Goal: Navigation & Orientation: Find specific page/section

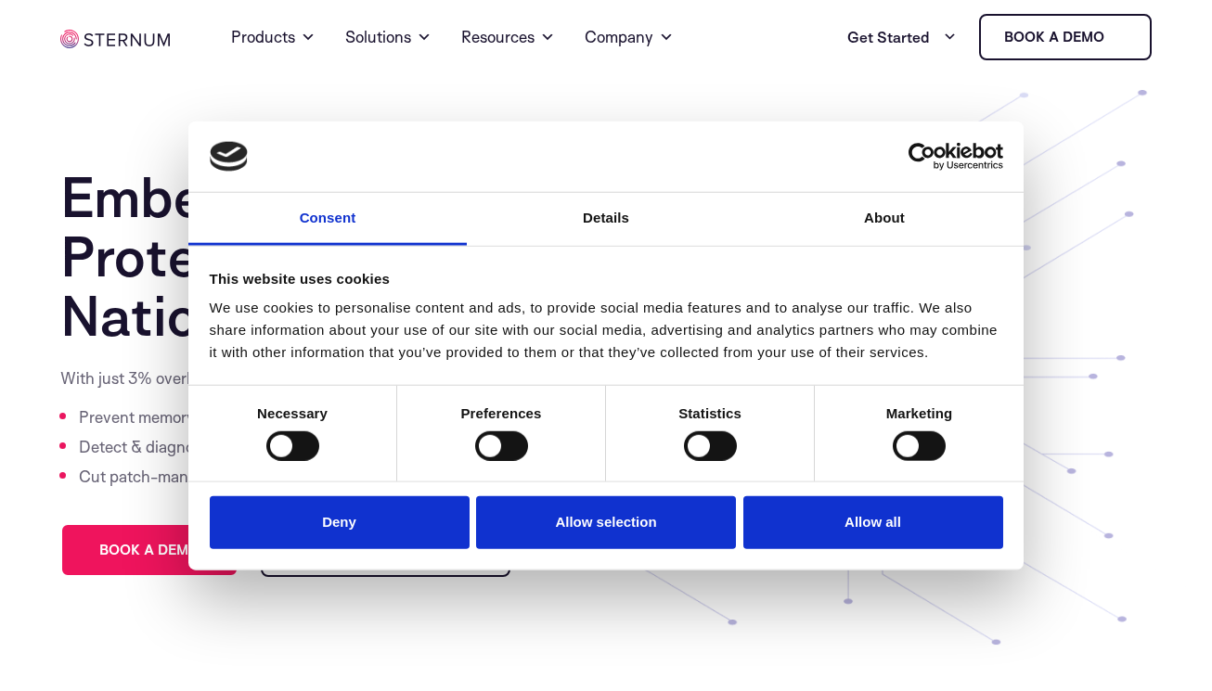
click at [841, 534] on button "Allow all" at bounding box center [873, 522] width 260 height 53
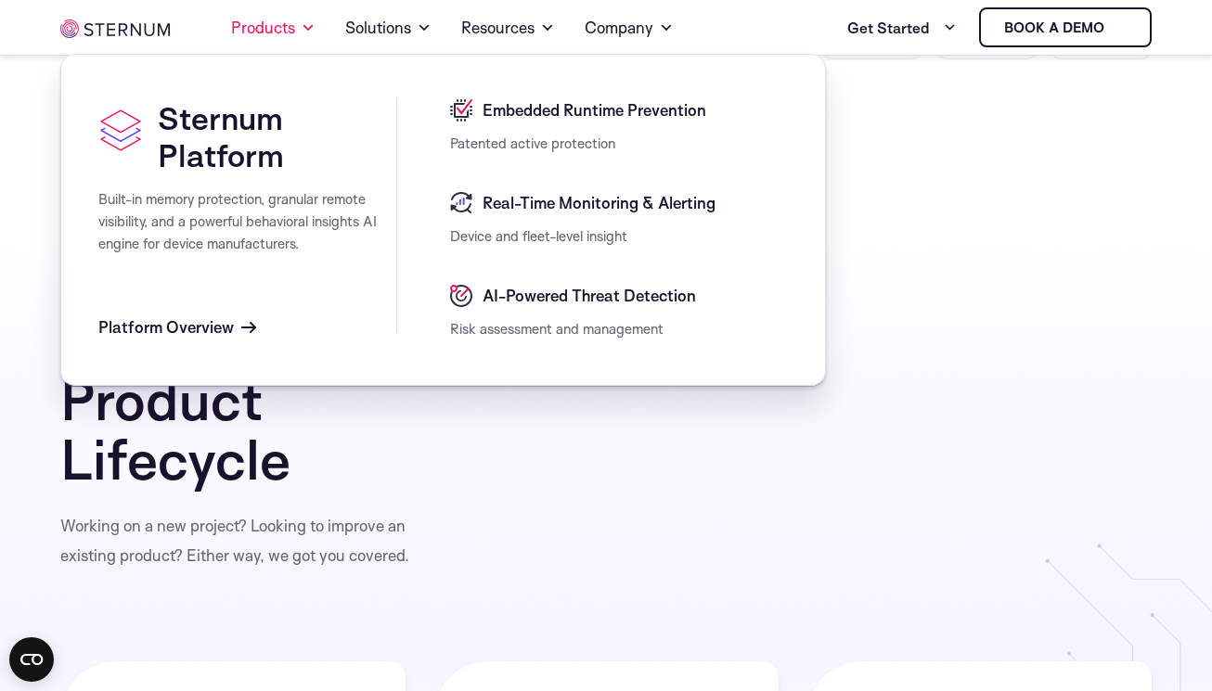
scroll to position [3545, 0]
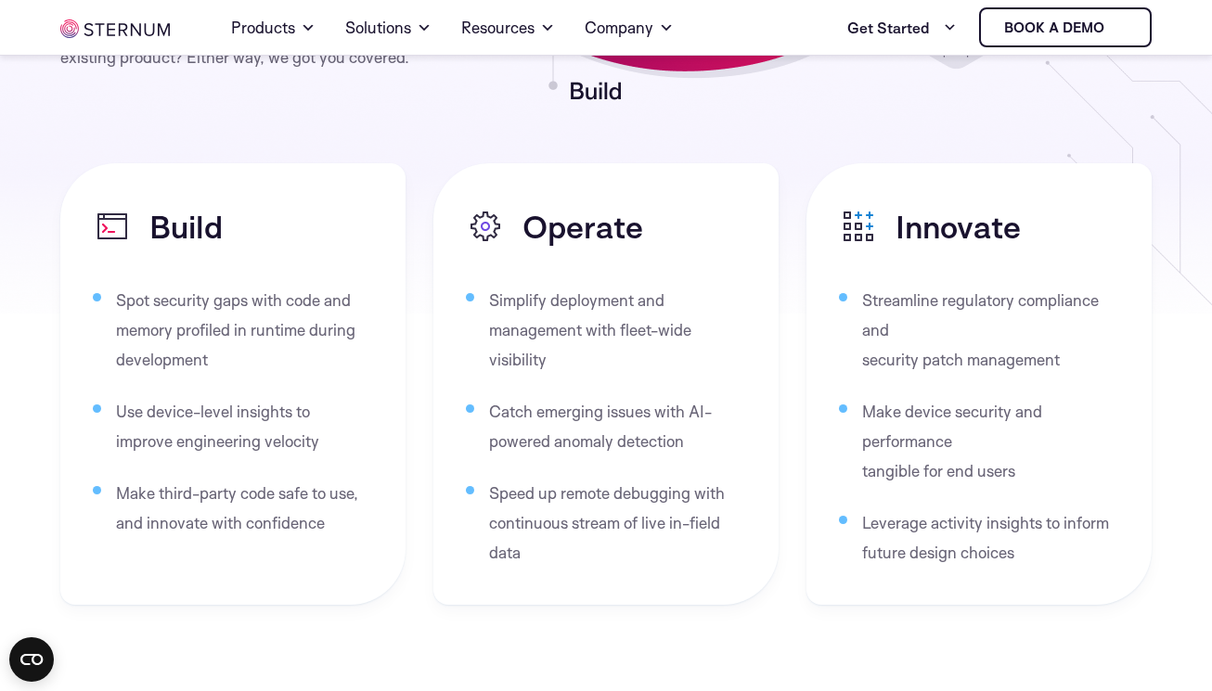
scroll to position [4252, 0]
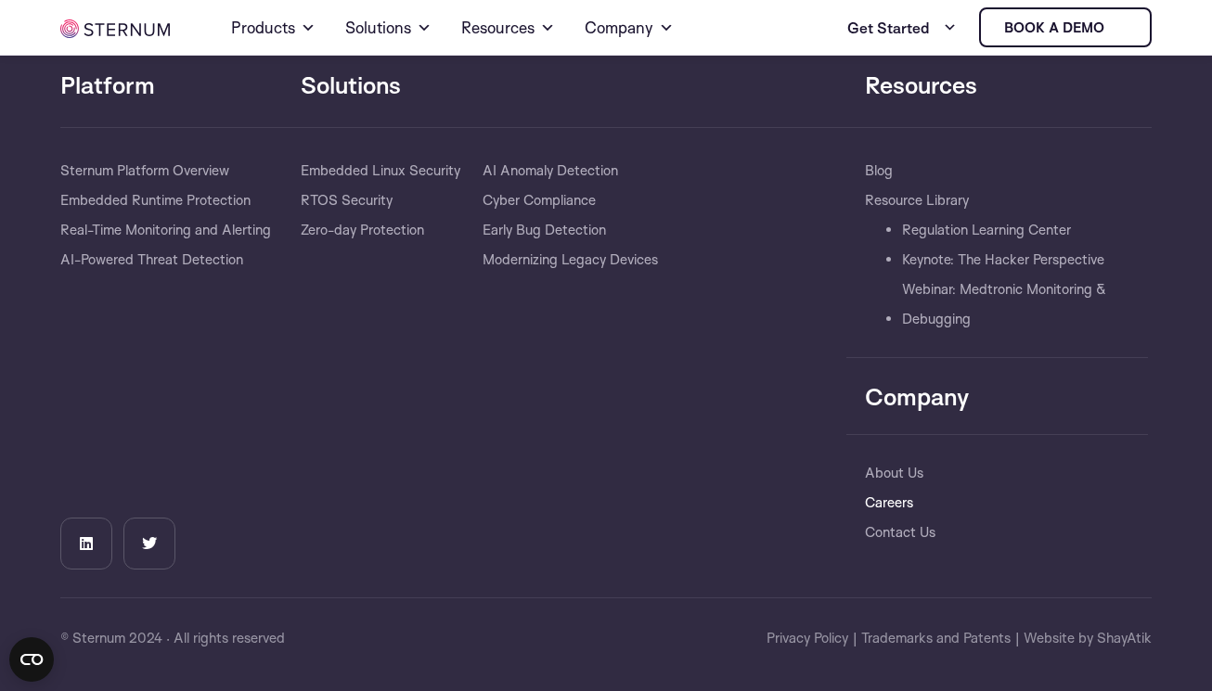
click at [880, 506] on link "Careers" at bounding box center [889, 503] width 48 height 30
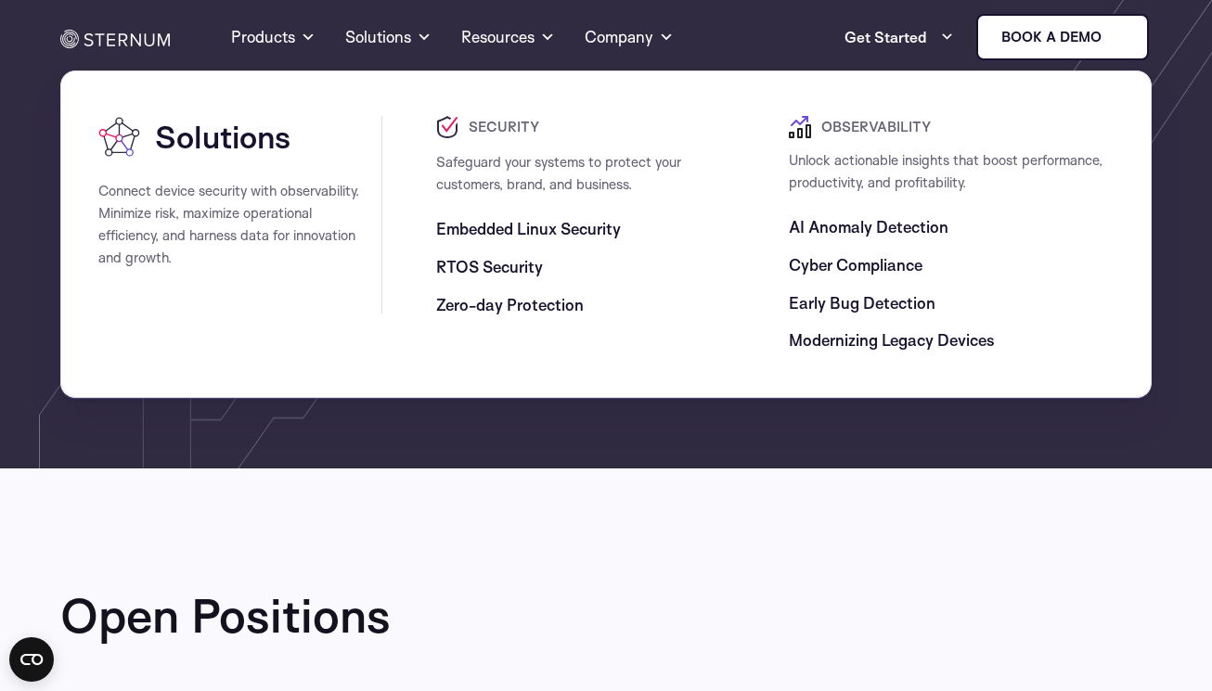
click at [872, 258] on span "Cyber Compliance" at bounding box center [856, 265] width 134 height 22
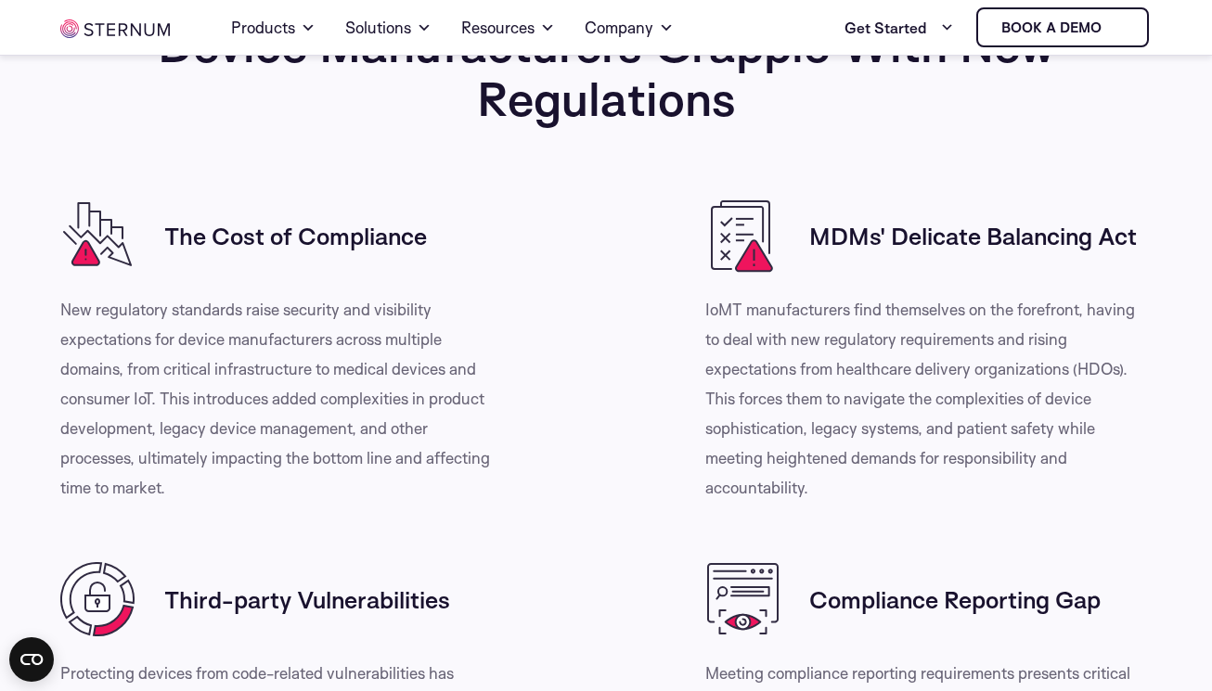
scroll to position [814, 0]
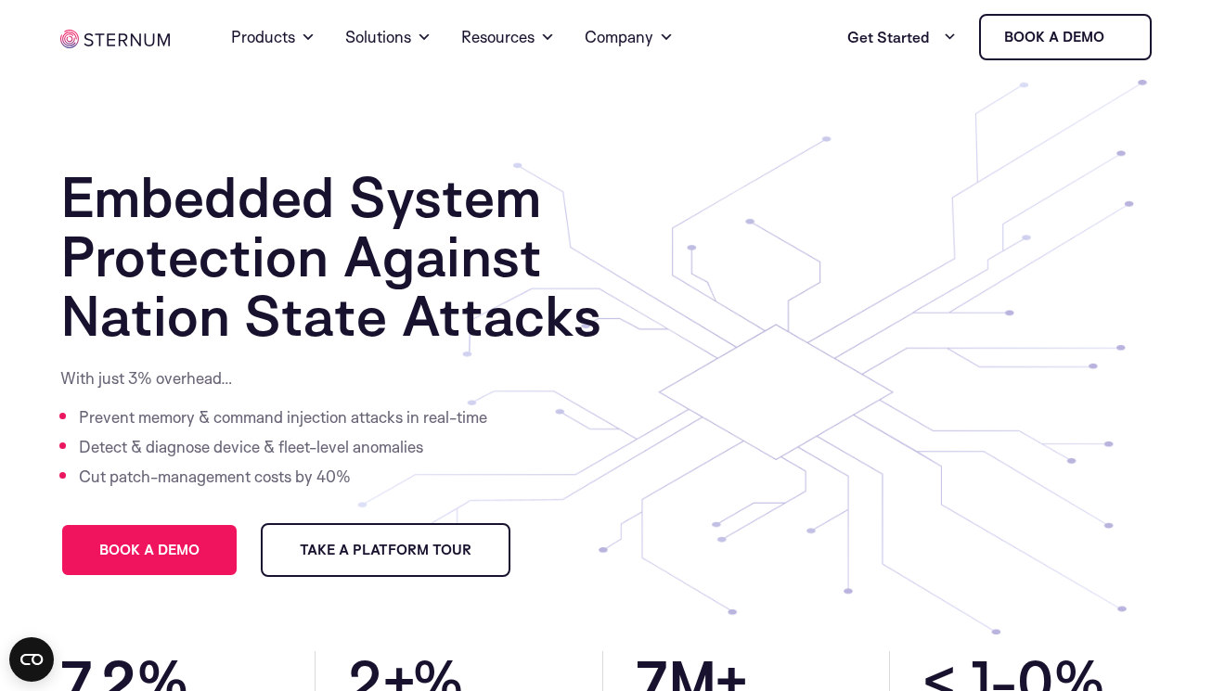
scroll to position [585, 0]
